Goal: Communication & Community: Participate in discussion

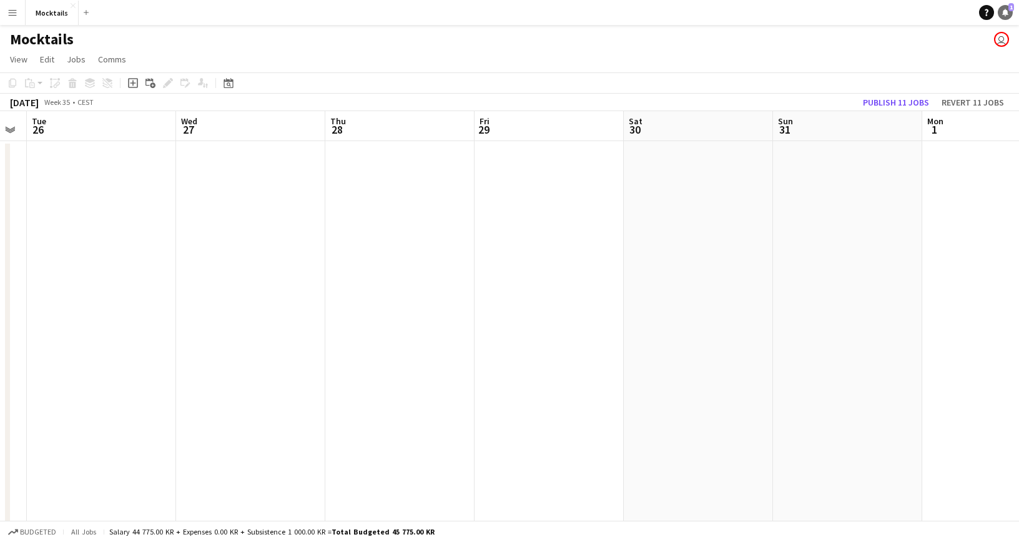
click at [1004, 15] on icon "Notifications" at bounding box center [1005, 12] width 7 height 7
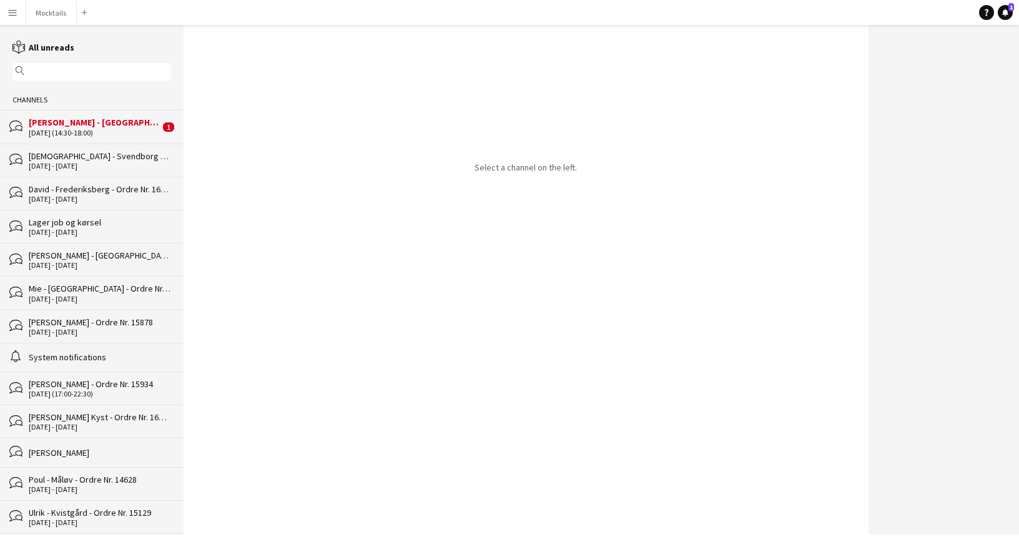
click at [106, 130] on div "[DATE] (14:30-18:00)" at bounding box center [94, 133] width 131 height 9
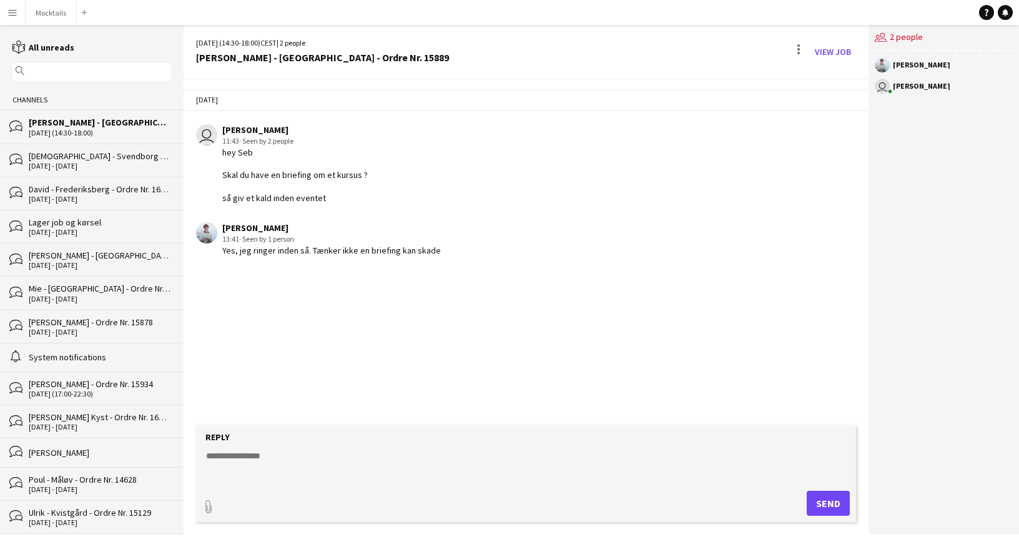
click at [418, 456] on textarea at bounding box center [529, 466] width 648 height 32
type textarea "********"
click at [812, 503] on button "Send" at bounding box center [828, 503] width 43 height 25
click at [46, 9] on button "Mocktails Close" at bounding box center [51, 13] width 51 height 24
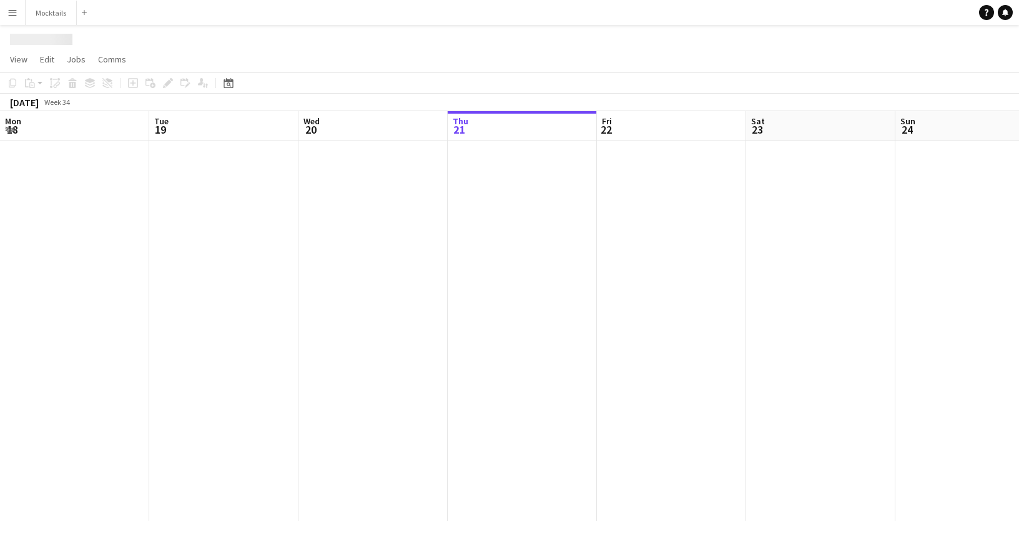
scroll to position [0, 299]
